Goal: Transaction & Acquisition: Purchase product/service

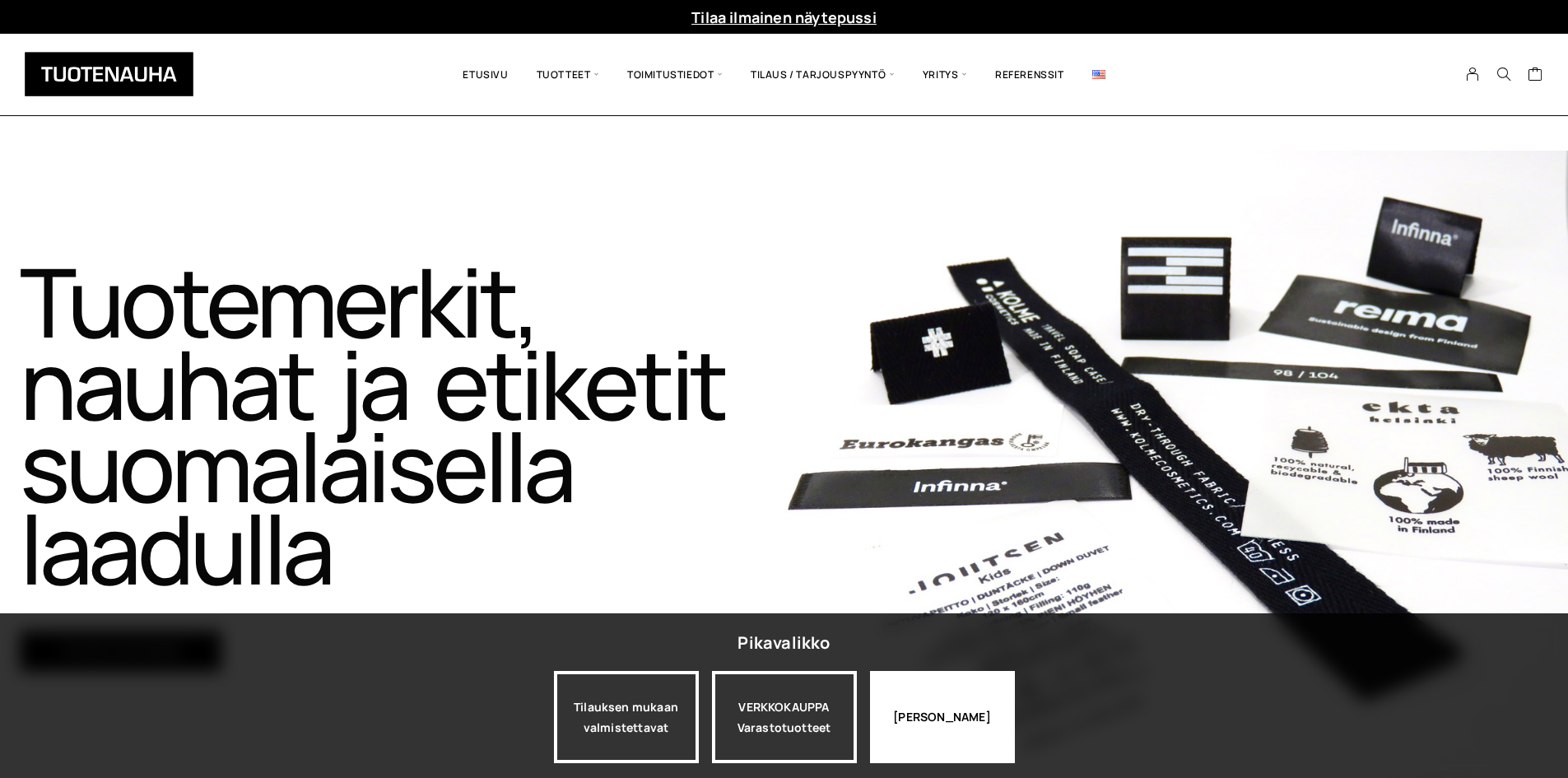
click at [886, 727] on div "Jatka katselua" at bounding box center [942, 716] width 145 height 92
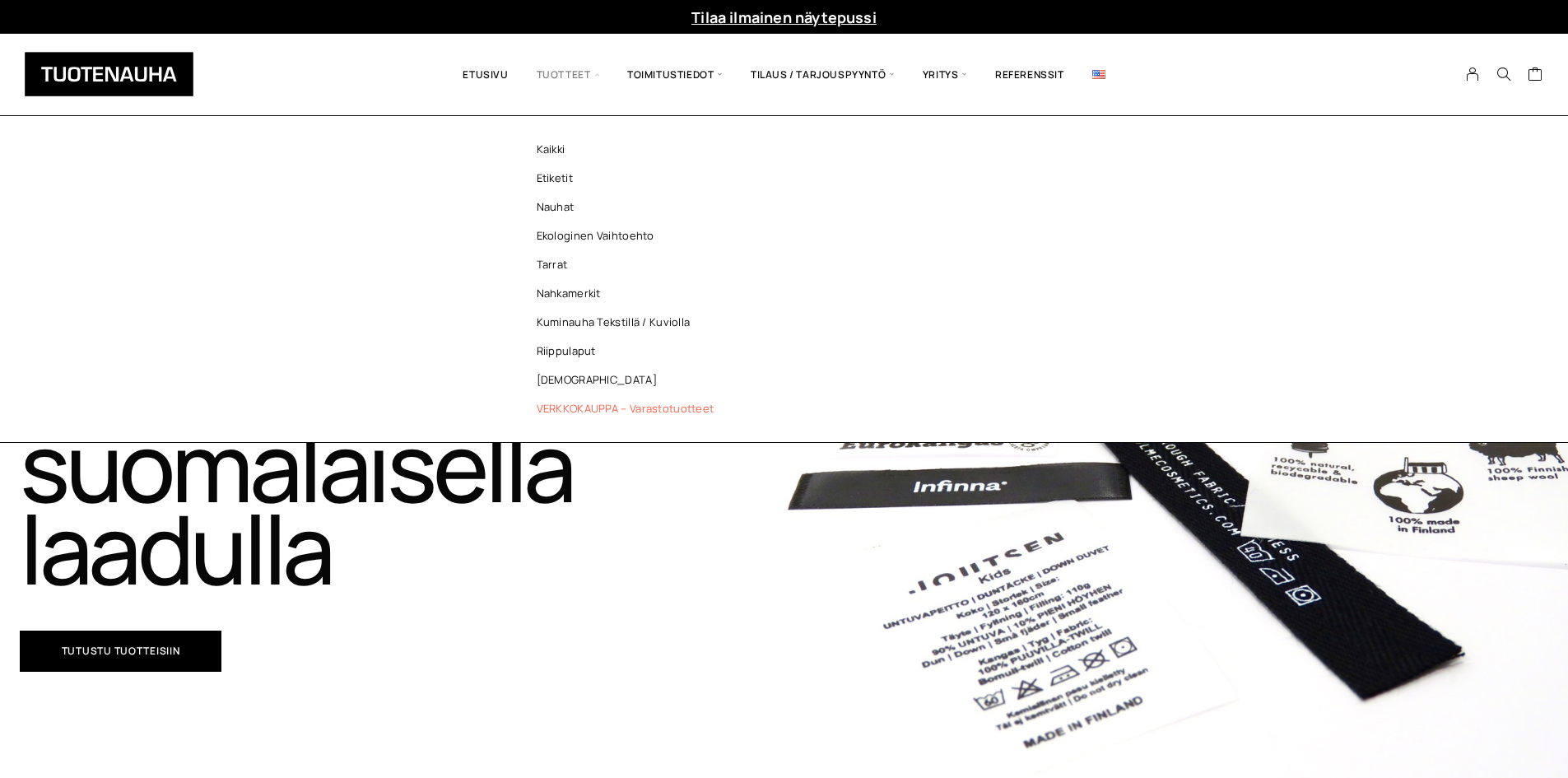
click at [565, 401] on link "VERKKOKAUPPA – Varastotuotteet" at bounding box center [630, 409] width 239 height 29
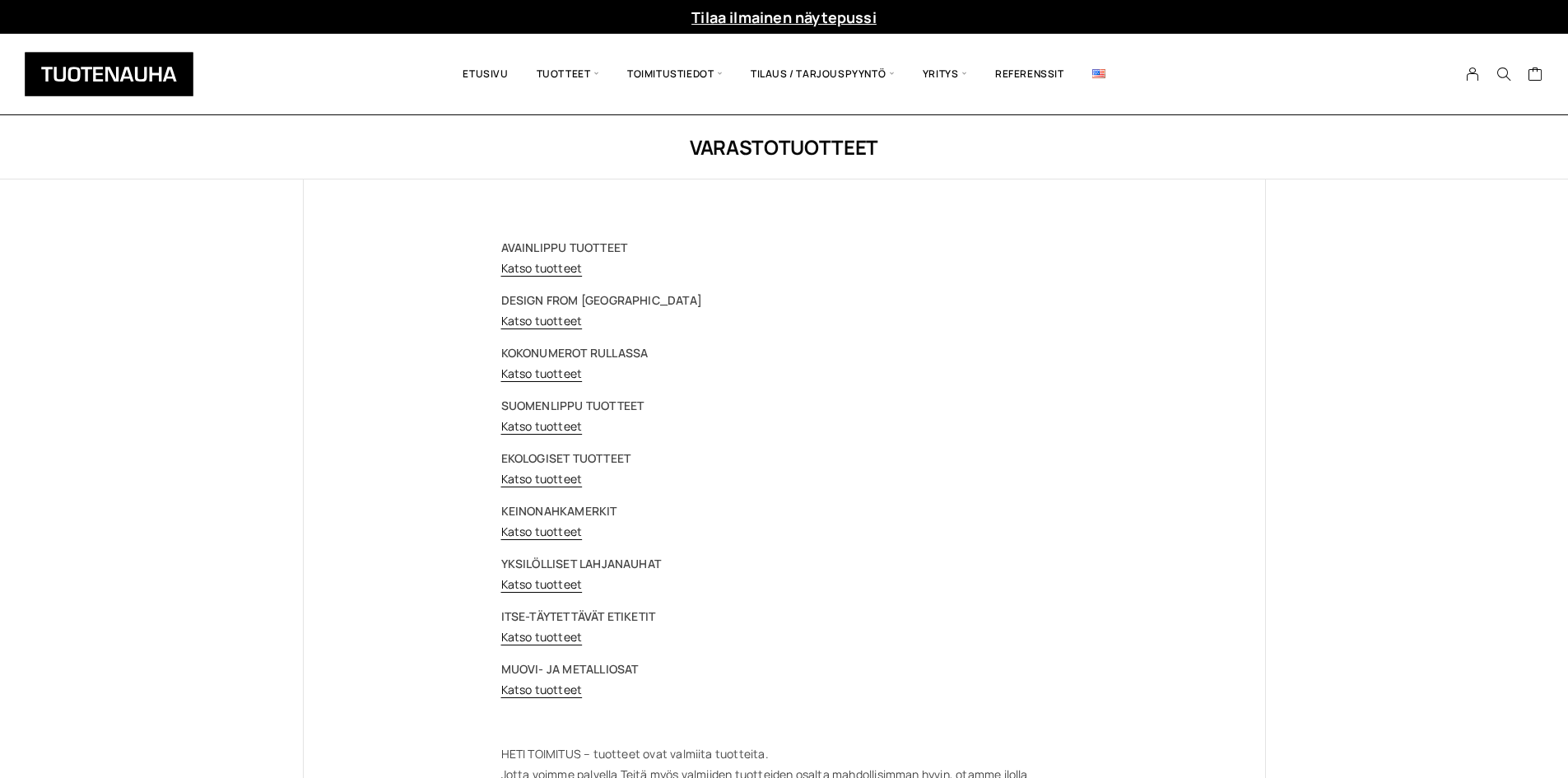
click at [553, 382] on p "KOKONUMEROT RULLASSA Katso tuotteet" at bounding box center [784, 363] width 567 height 41
click at [555, 375] on link "Katso tuotteet" at bounding box center [541, 373] width 81 height 16
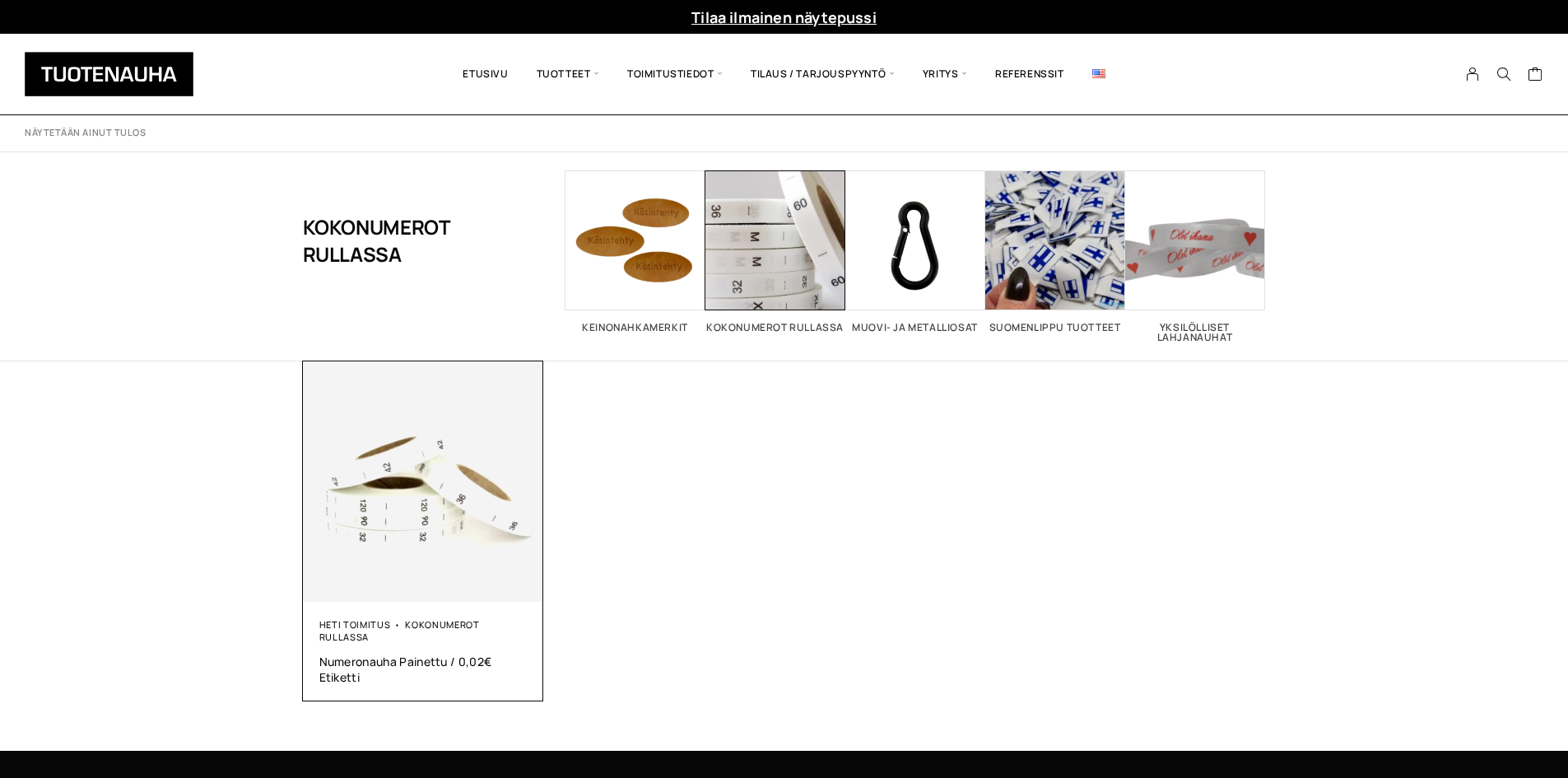
click at [424, 503] on img at bounding box center [424, 481] width 241 height 241
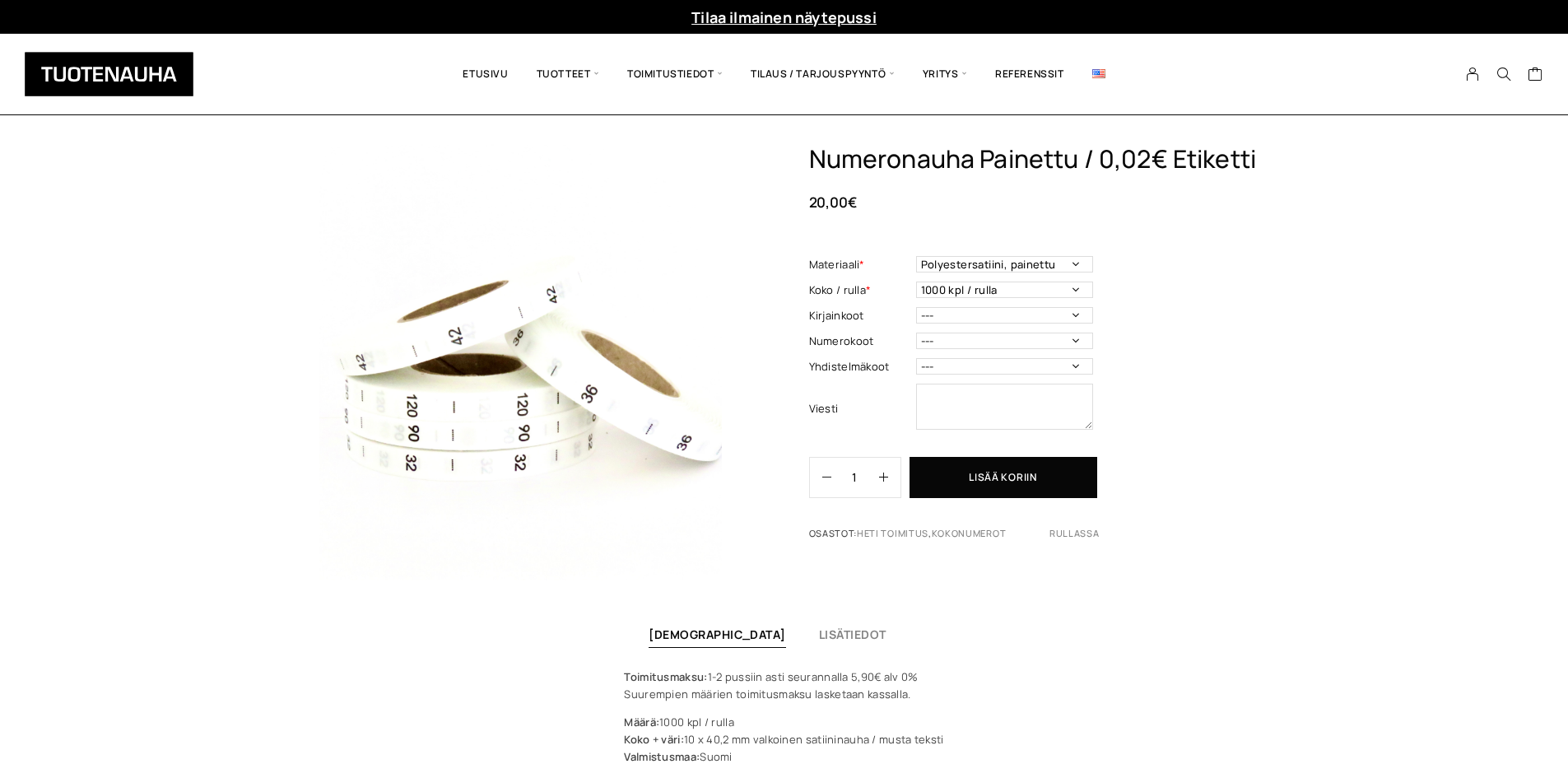
click at [526, 447] on img at bounding box center [521, 361] width 436 height 436
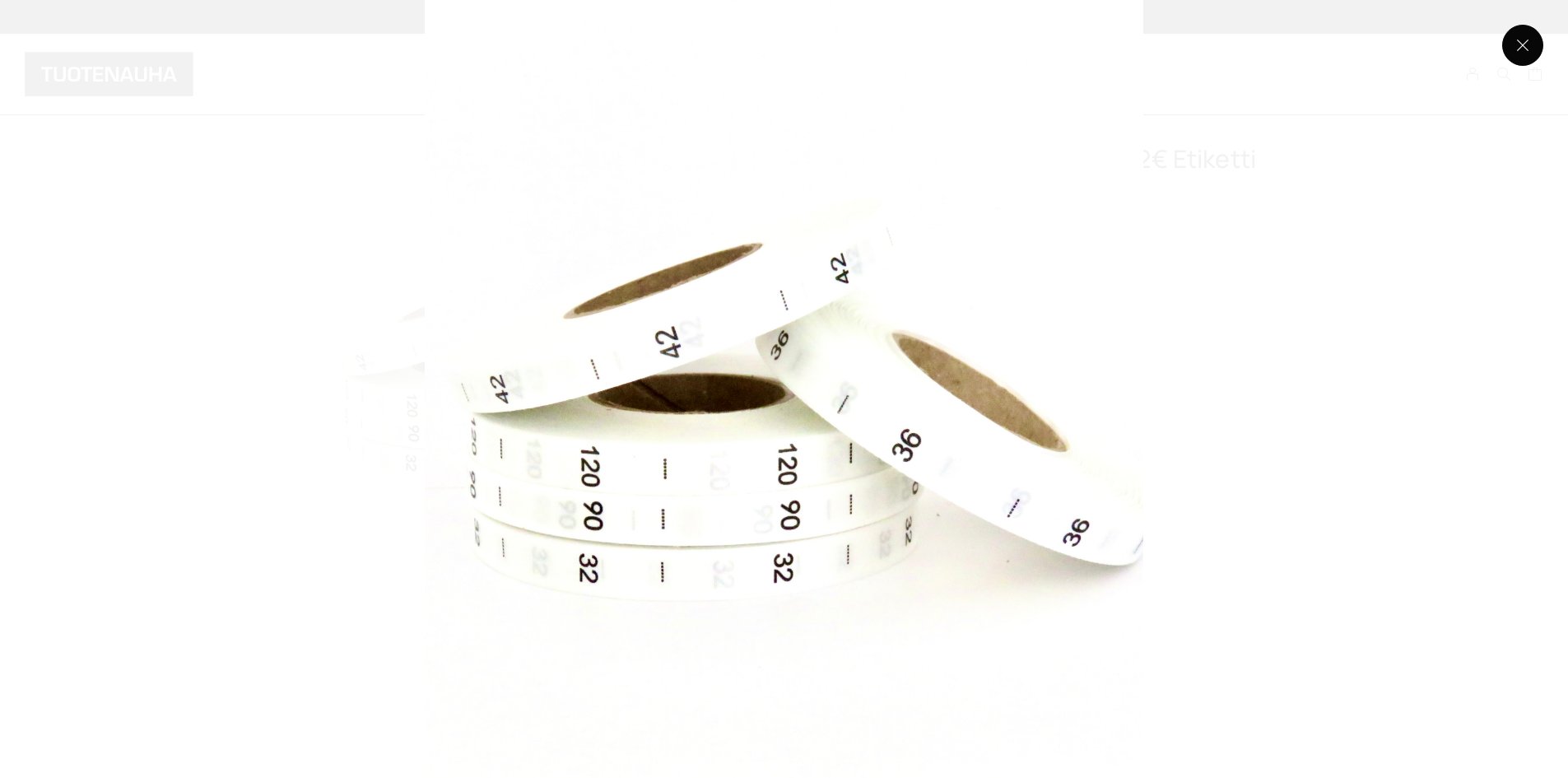
click at [1511, 34] on button at bounding box center [1523, 45] width 41 height 41
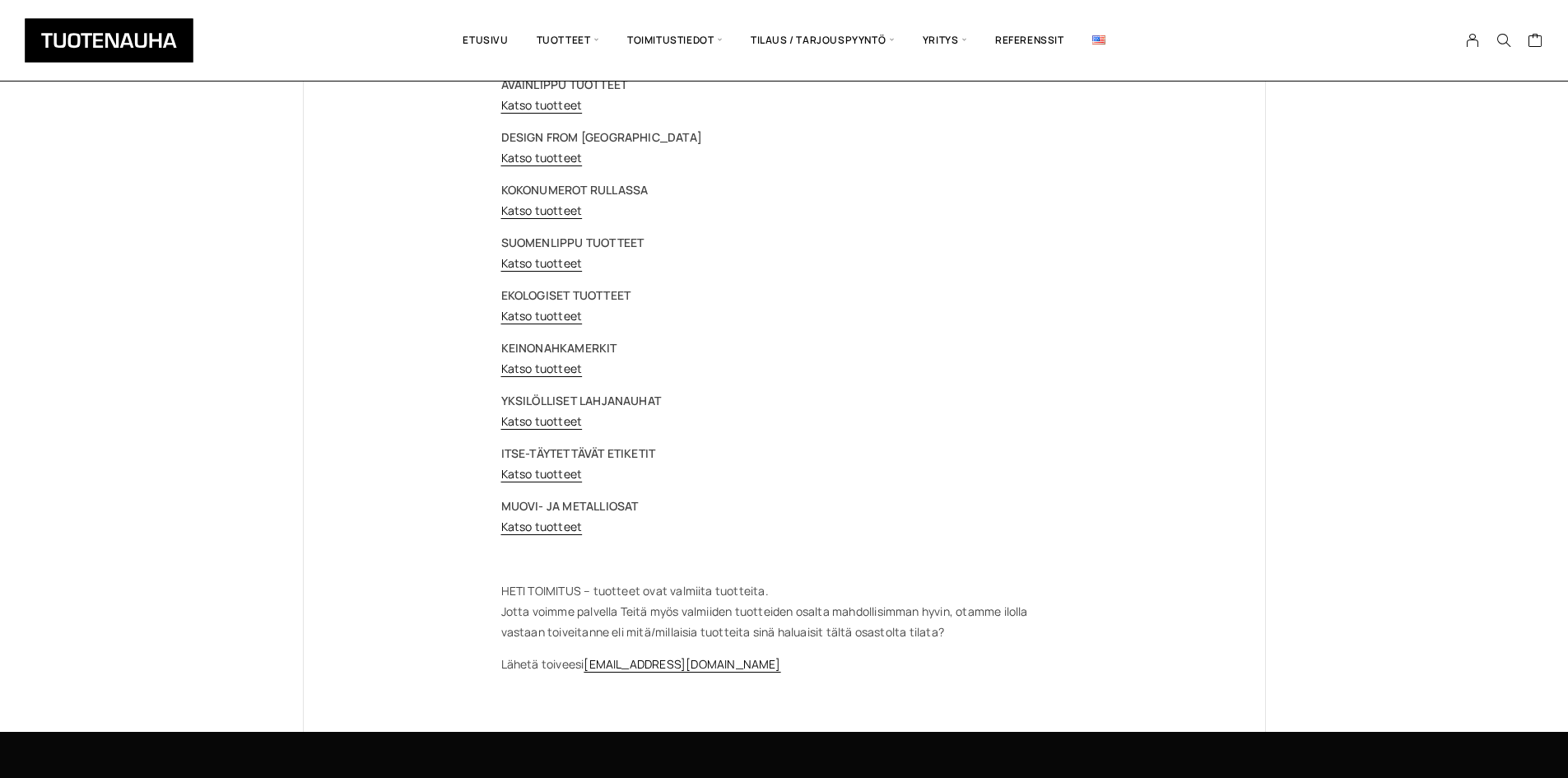
scroll to position [164, 0]
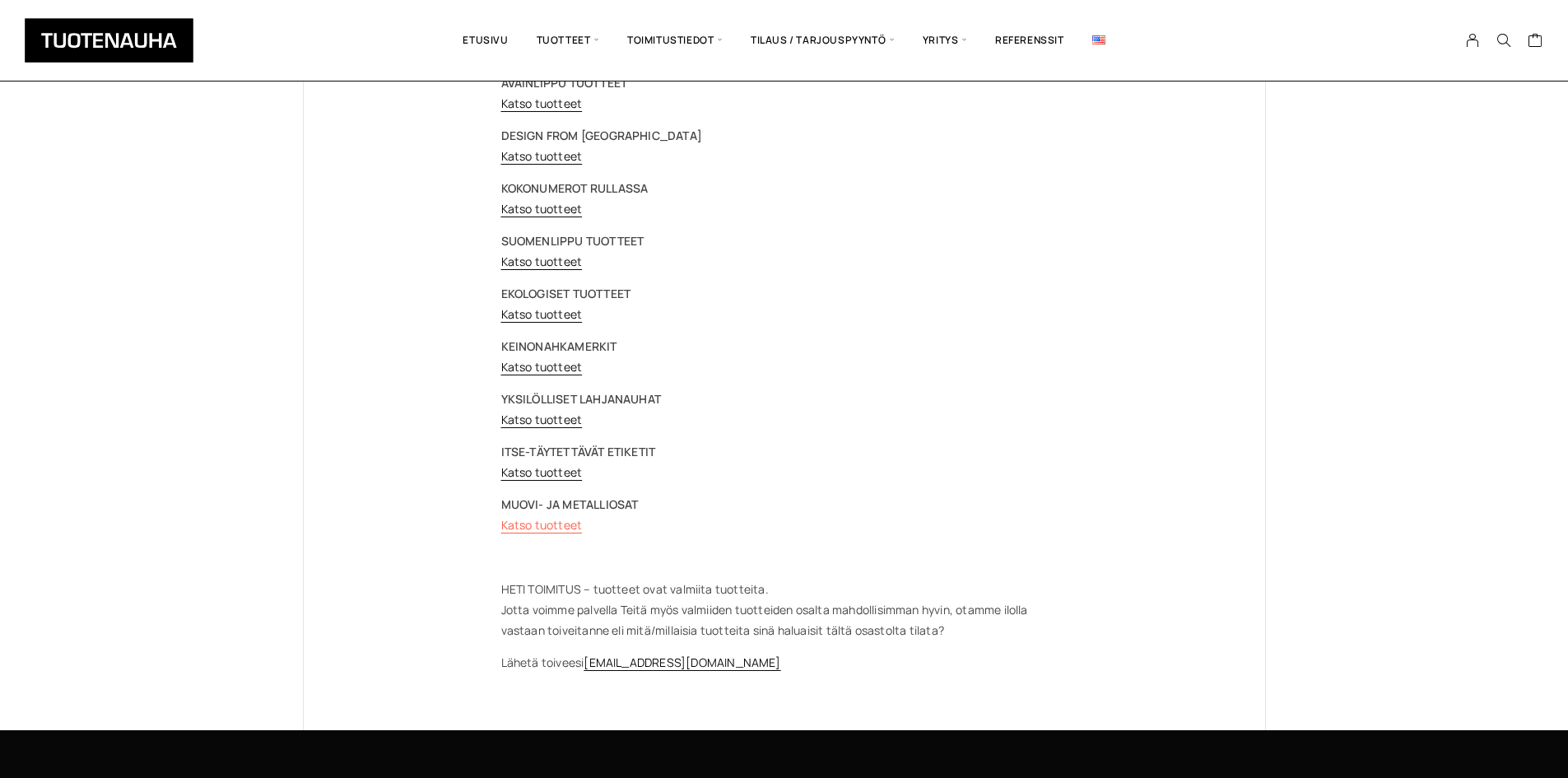
click at [521, 525] on link "Katso tuotteet" at bounding box center [541, 524] width 81 height 16
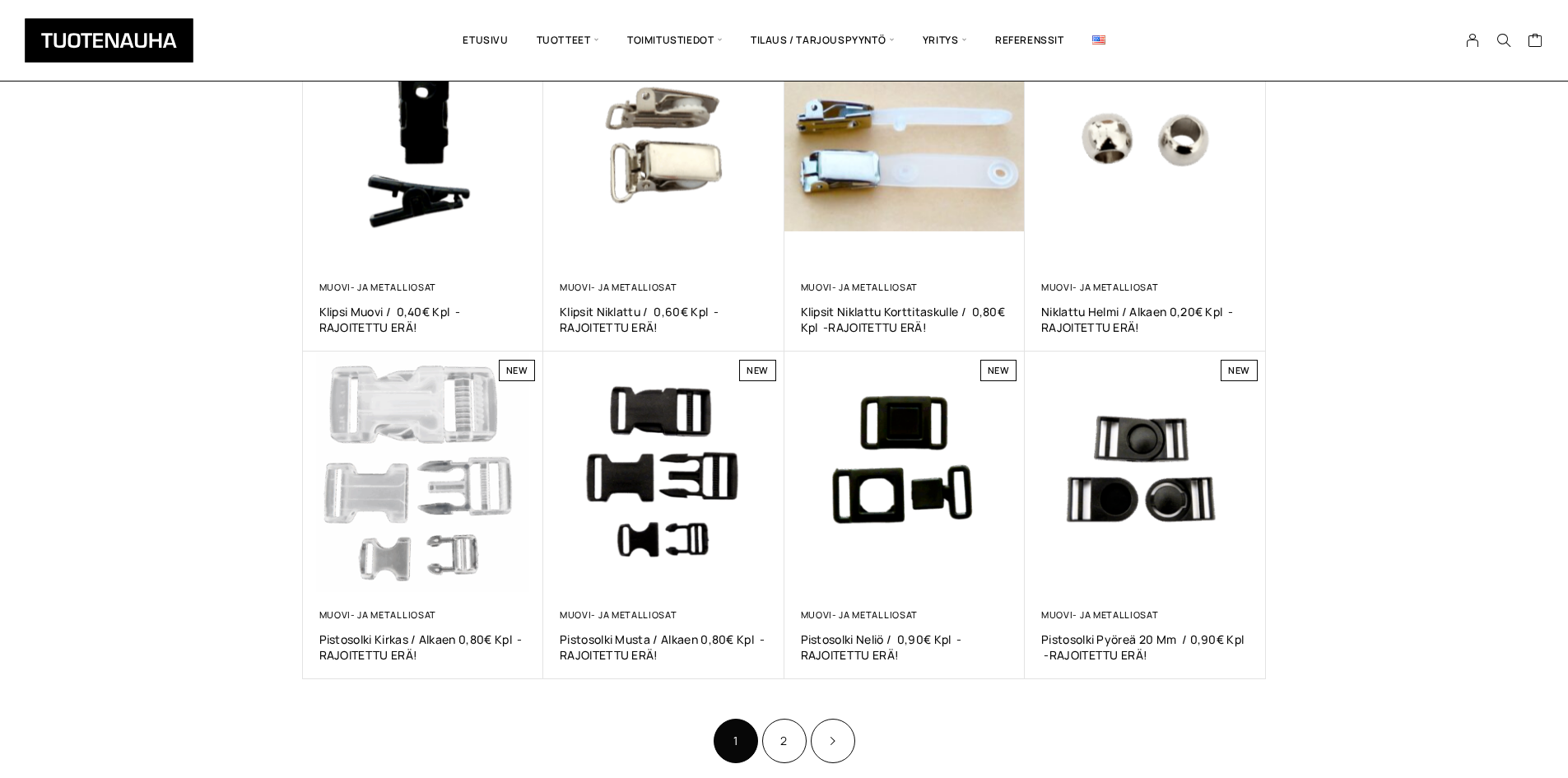
scroll to position [823, 0]
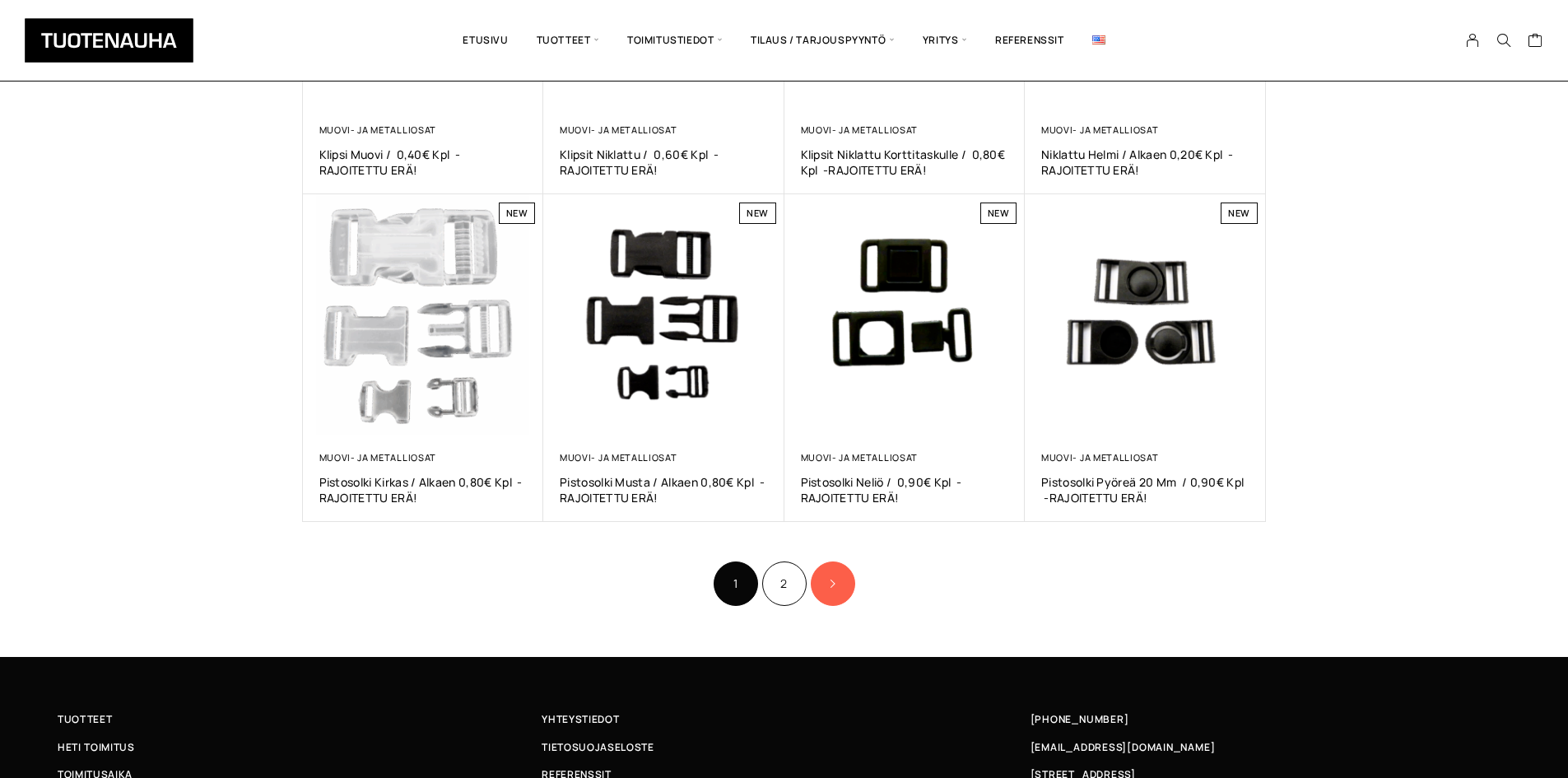
drag, startPoint x: 813, startPoint y: 596, endPoint x: 822, endPoint y: 588, distance: 12.0
click at [813, 596] on li "Product Pagination" at bounding box center [833, 584] width 45 height 45
click at [825, 583] on link "Product Pagination" at bounding box center [833, 584] width 45 height 45
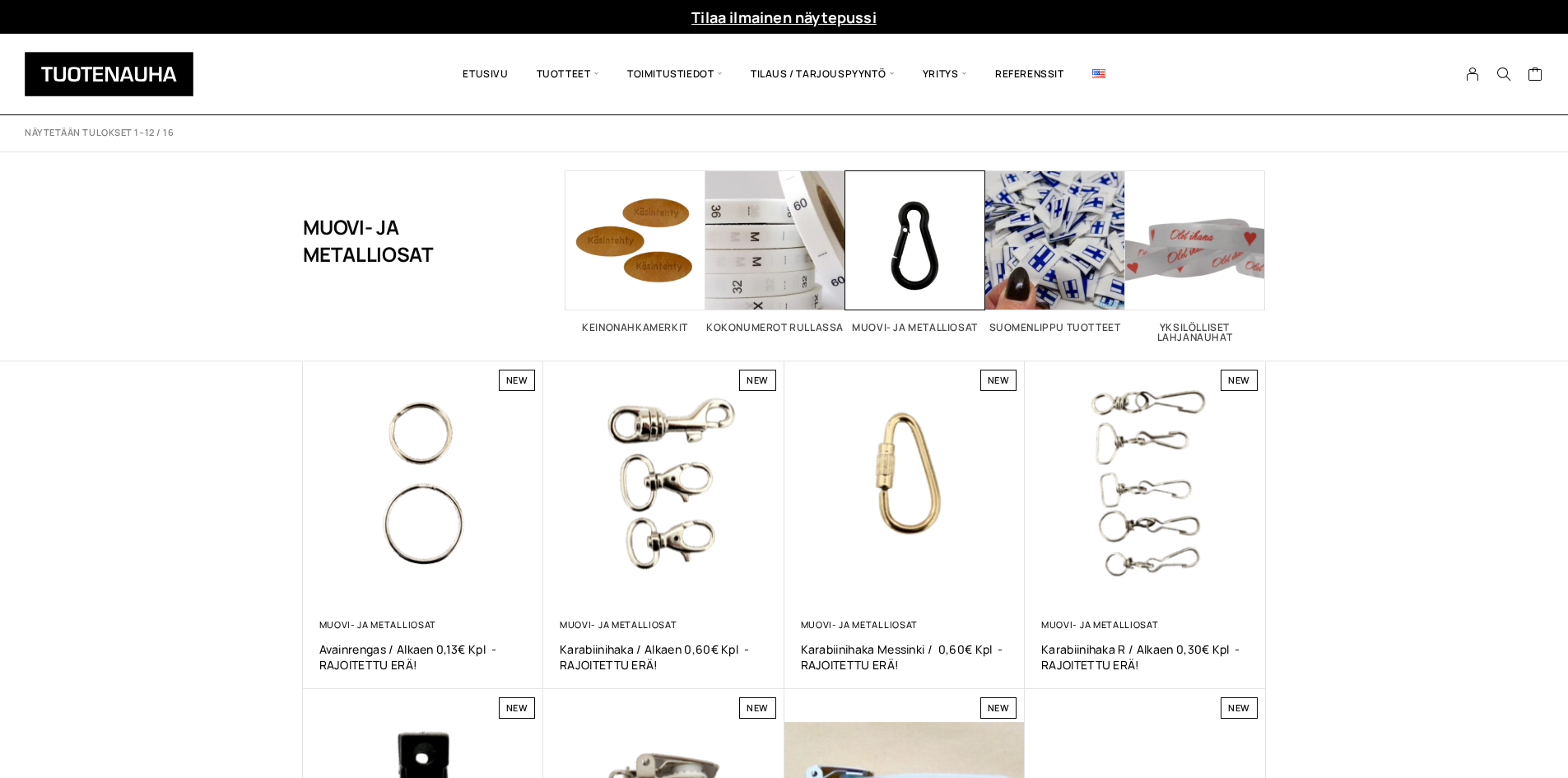
click at [1456, 278] on header "Näytetään tulokset 1–12 / 16 Lajittelu: ostetuin ensin Järjestä uusimman mukaan…" at bounding box center [784, 238] width 1568 height 246
